Goal: Use online tool/utility: Utilize a website feature to perform a specific function

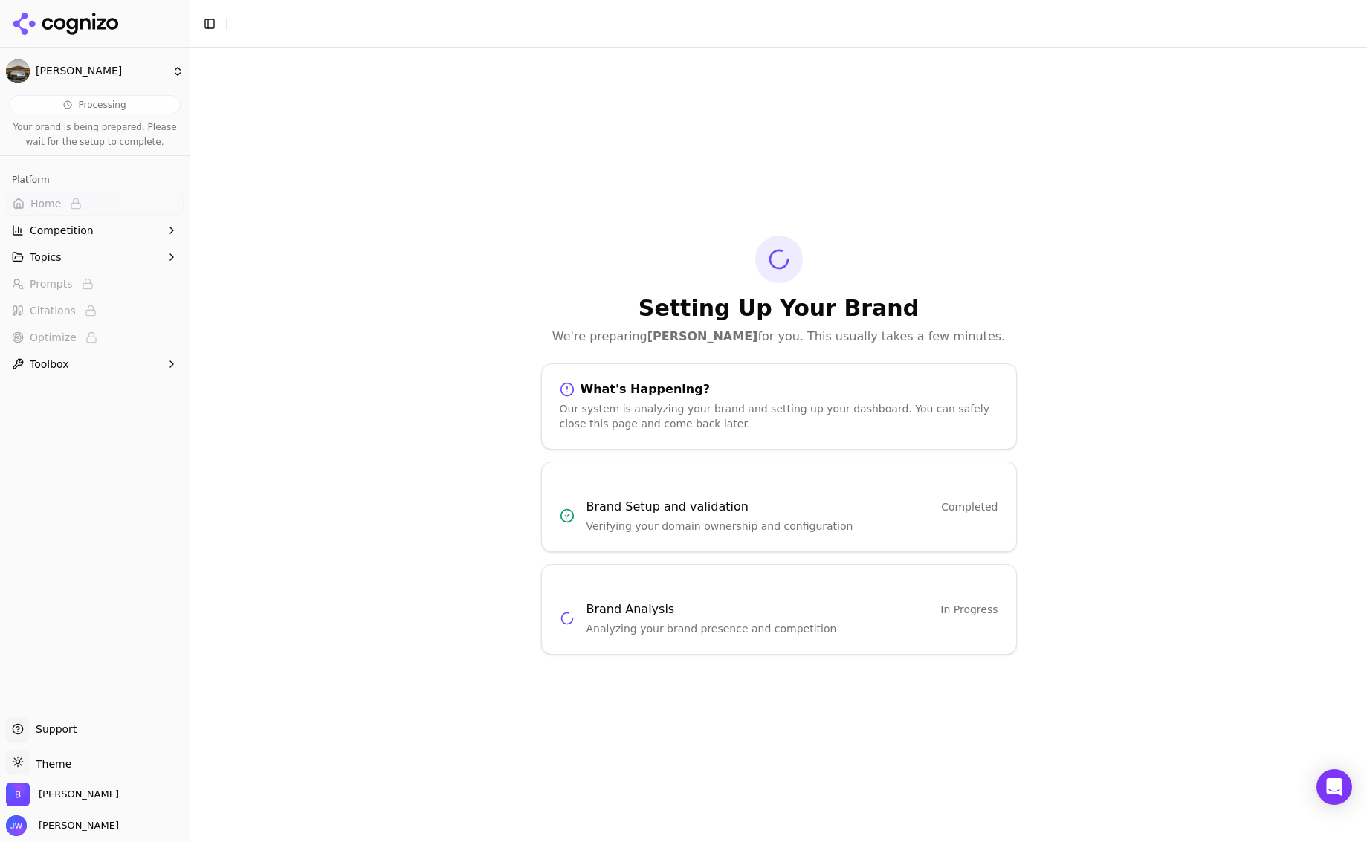
click at [669, 717] on div "Setting Up Your Brand We're preparing Bowlus for you. This usually takes a few …" at bounding box center [778, 445] width 1177 height 795
click at [76, 228] on span "Competition" at bounding box center [62, 230] width 64 height 15
click at [63, 337] on button "Topics" at bounding box center [95, 329] width 178 height 24
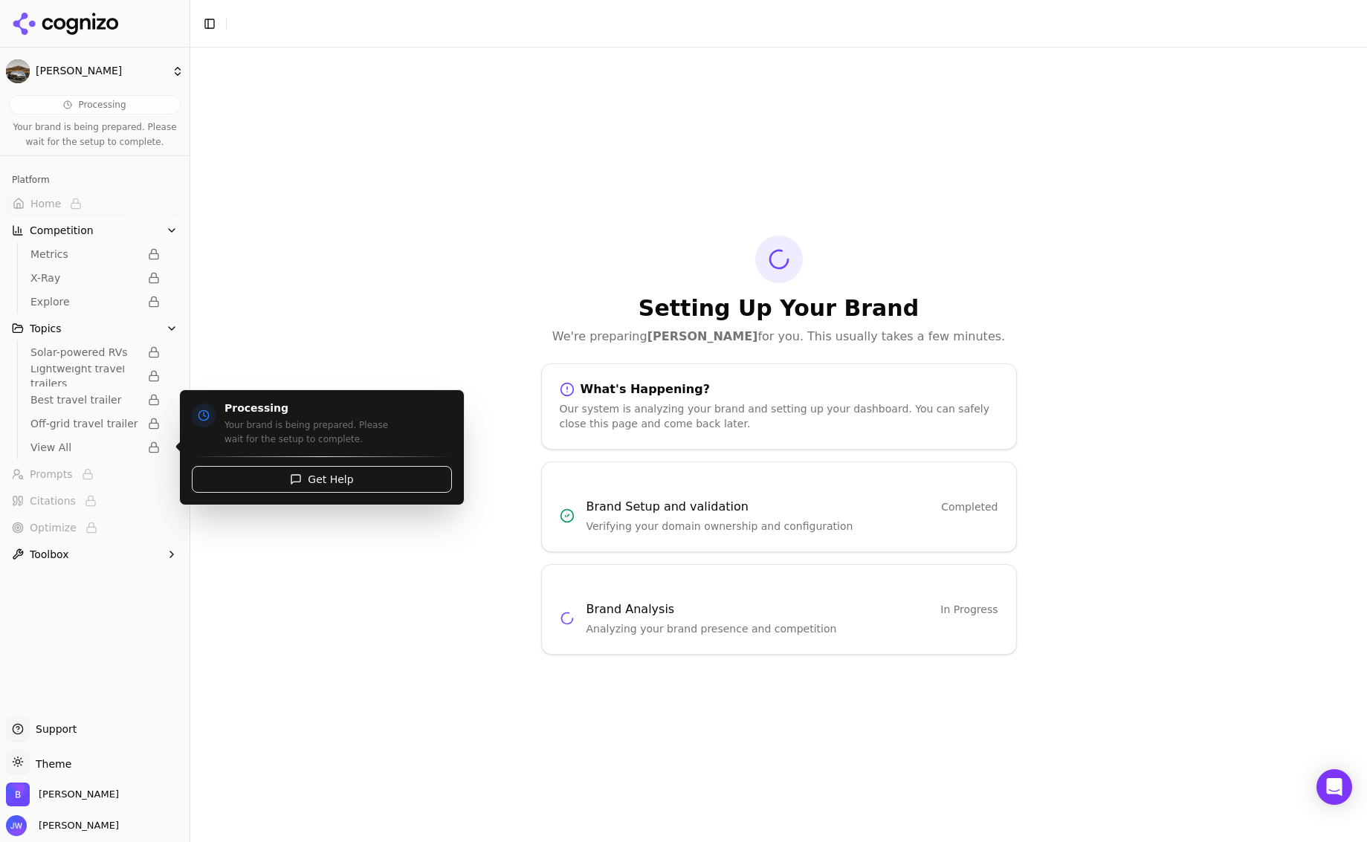
click at [62, 447] on span "View All" at bounding box center [84, 447] width 109 height 15
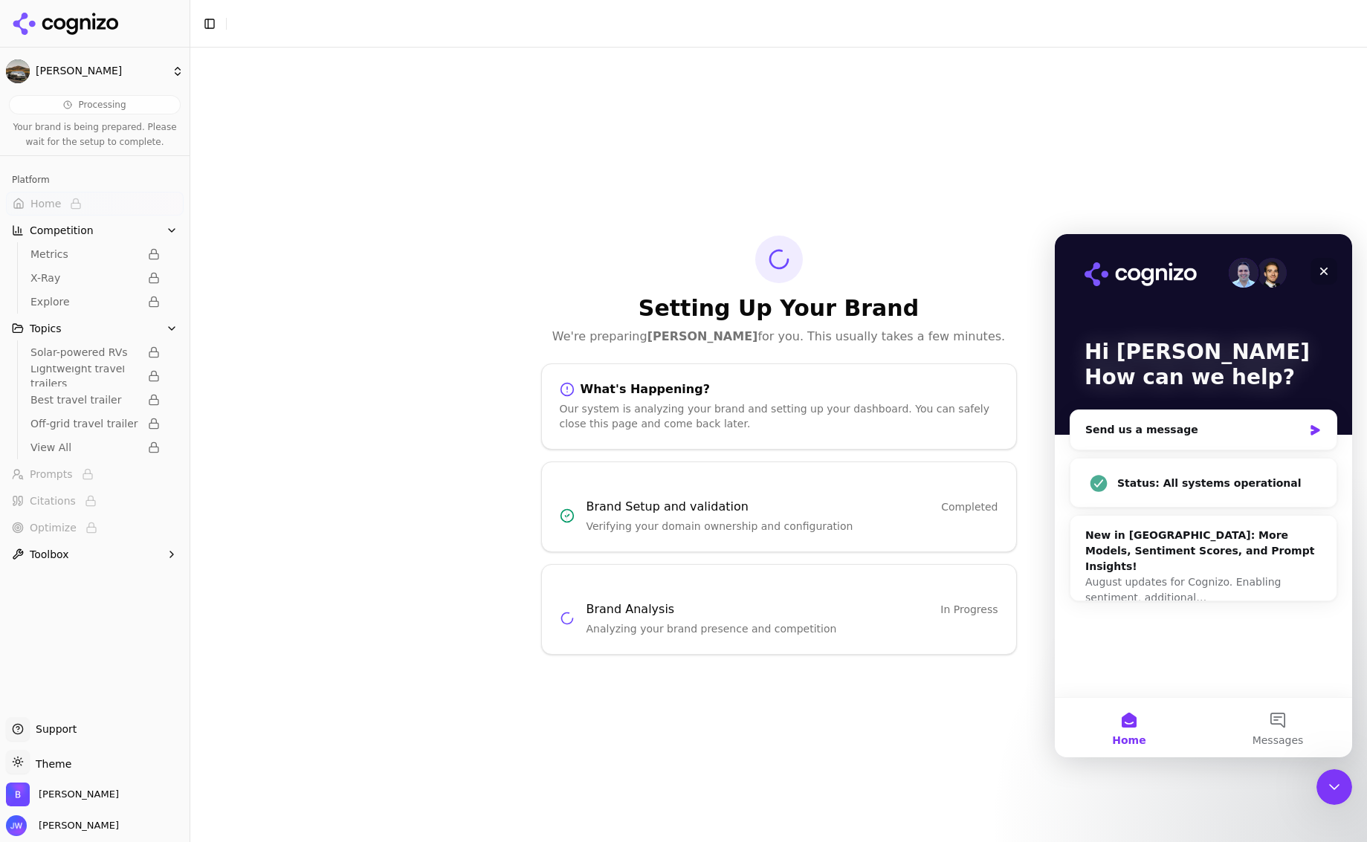
click at [1333, 266] on div "Close" at bounding box center [1324, 271] width 27 height 27
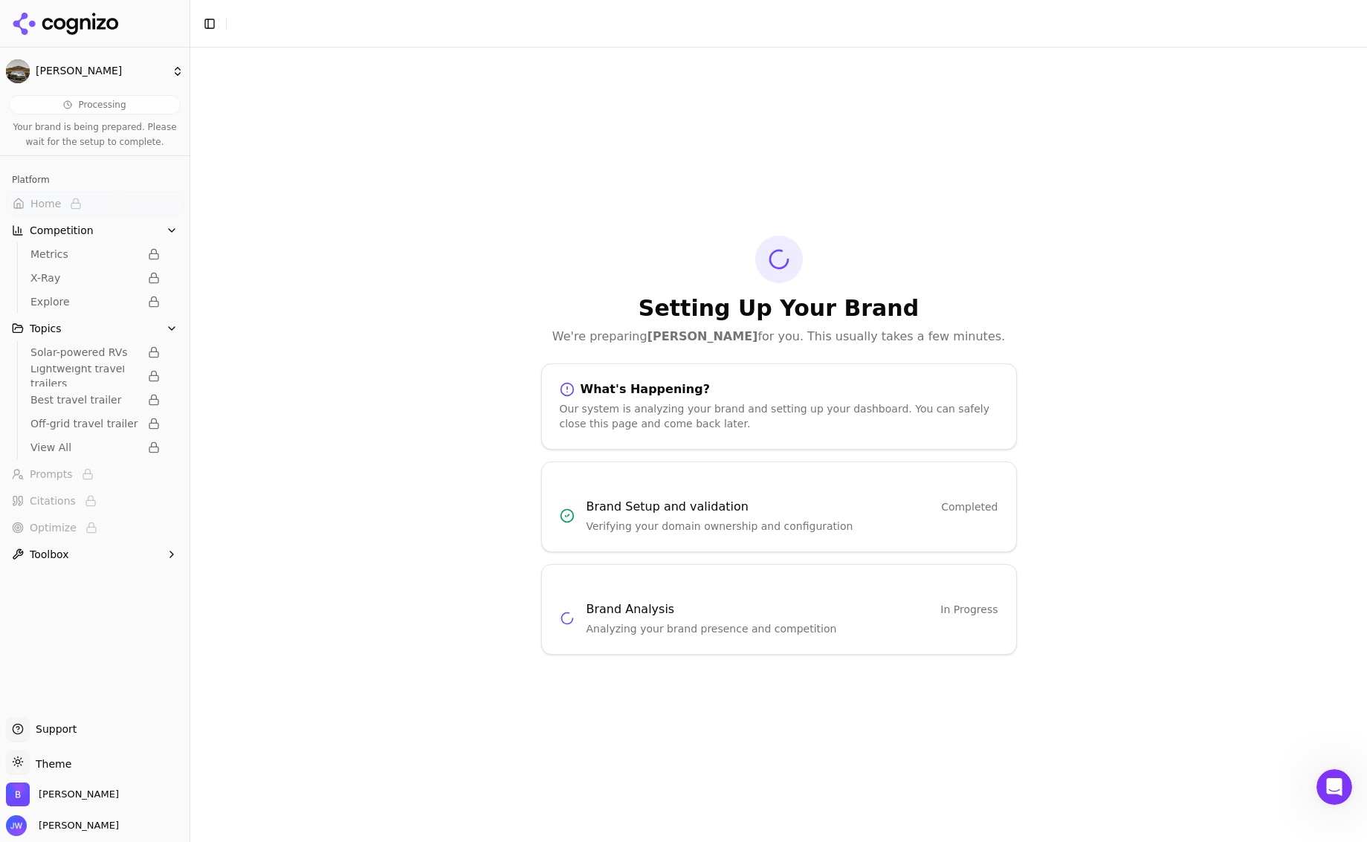
click at [71, 558] on button "Toolbox" at bounding box center [95, 555] width 178 height 24
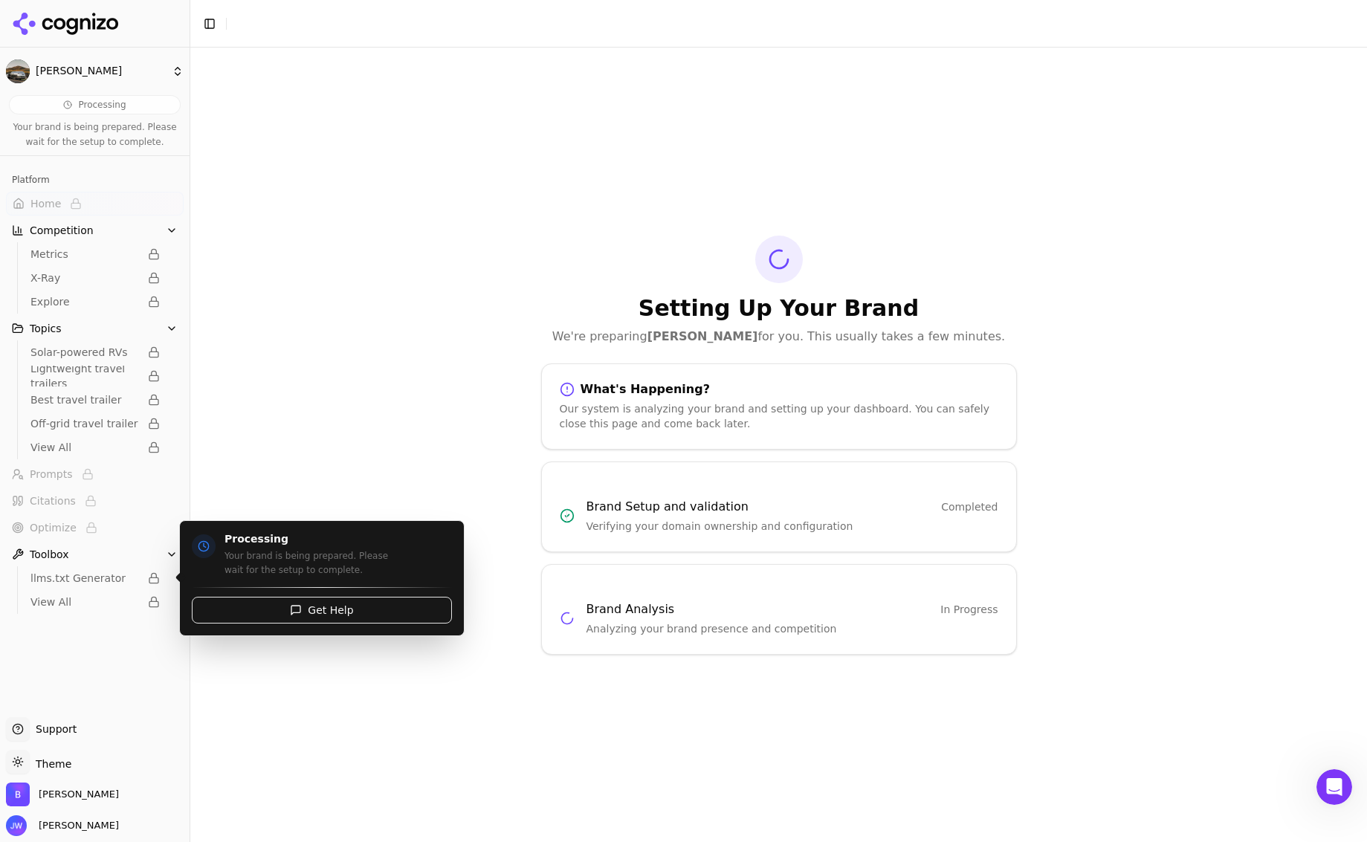
click at [79, 578] on span "llms.txt Generator" at bounding box center [84, 578] width 109 height 15
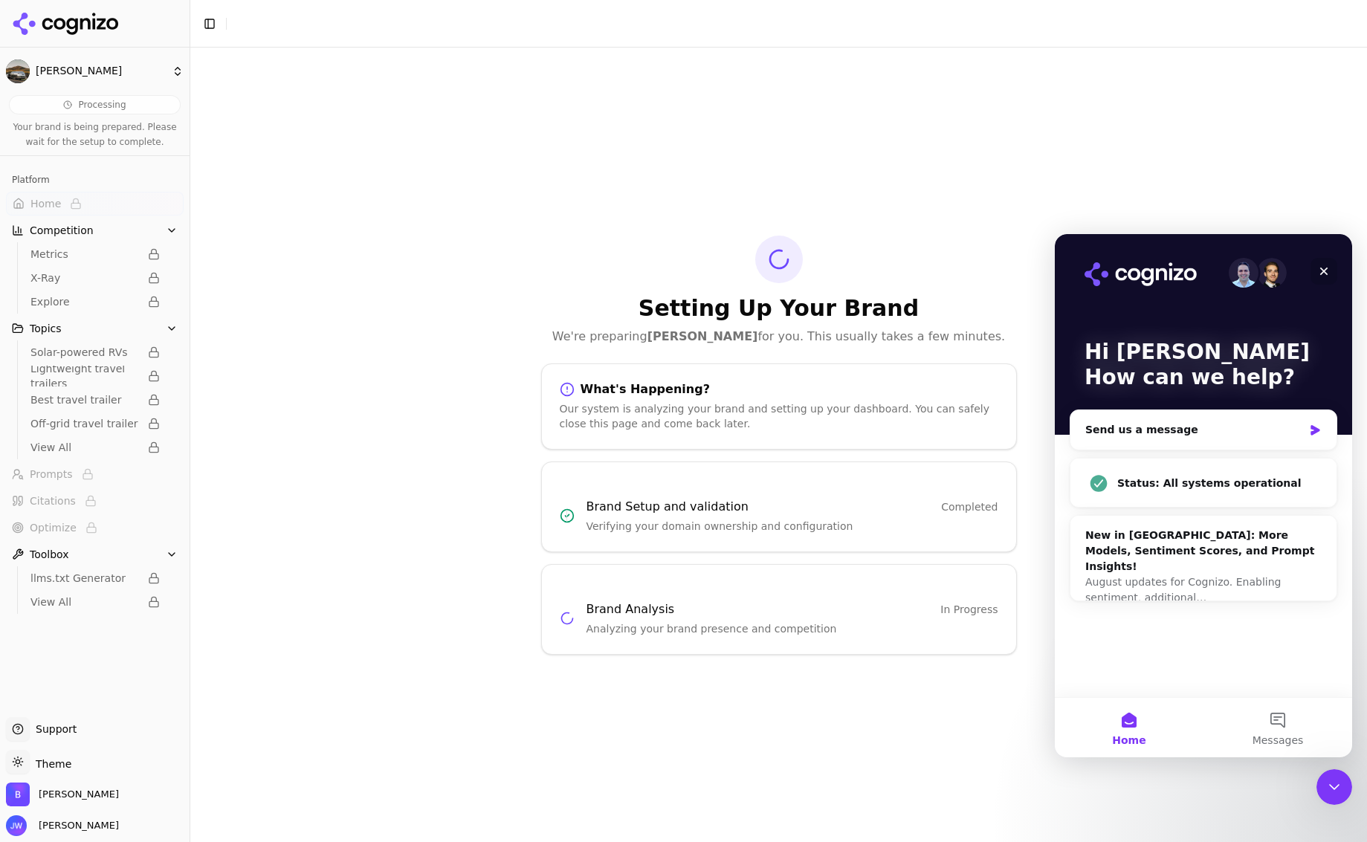
click at [1320, 270] on icon "Close" at bounding box center [1324, 271] width 12 height 12
